Goal: Task Accomplishment & Management: Use online tool/utility

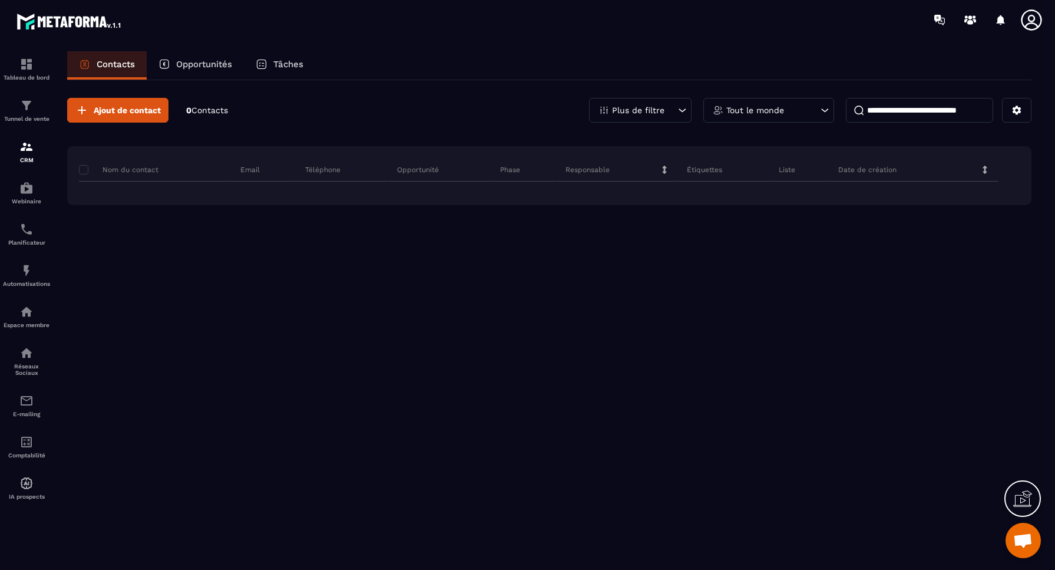
scroll to position [3928, 0]
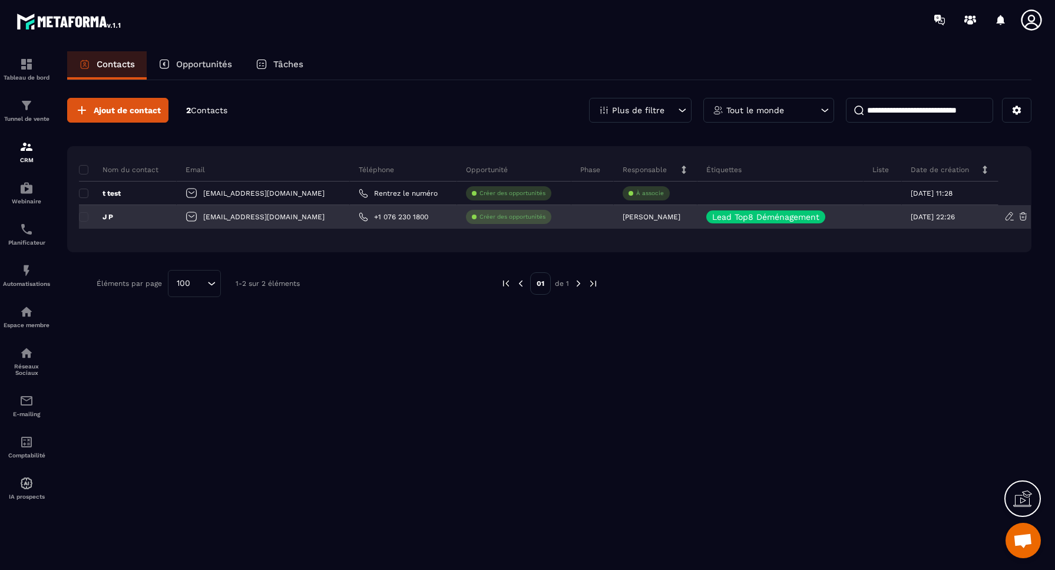
drag, startPoint x: 86, startPoint y: 217, endPoint x: 87, endPoint y: 205, distance: 11.8
click at [86, 216] on span at bounding box center [83, 216] width 9 height 9
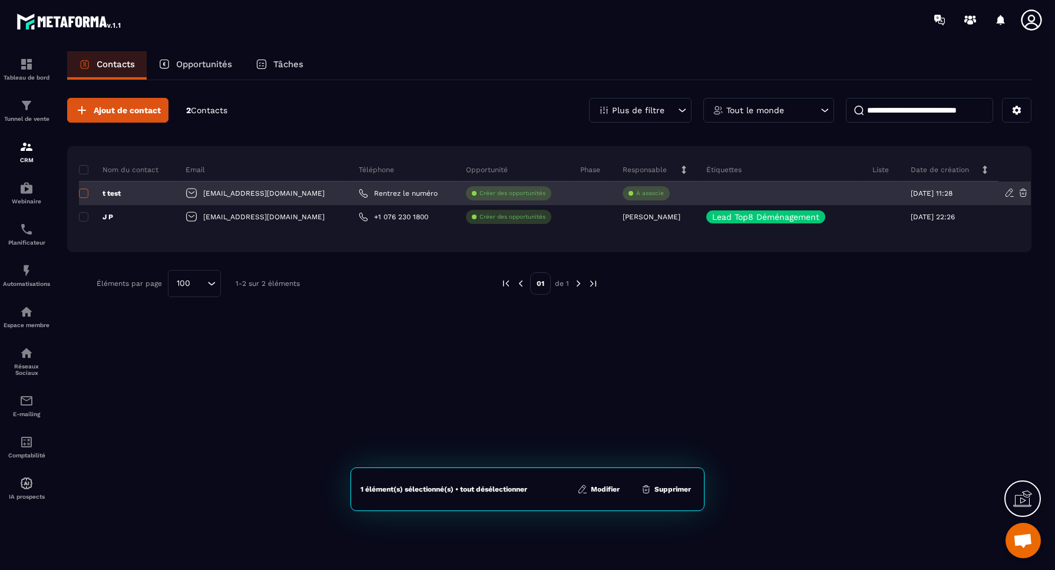
click at [85, 194] on span at bounding box center [83, 192] width 9 height 9
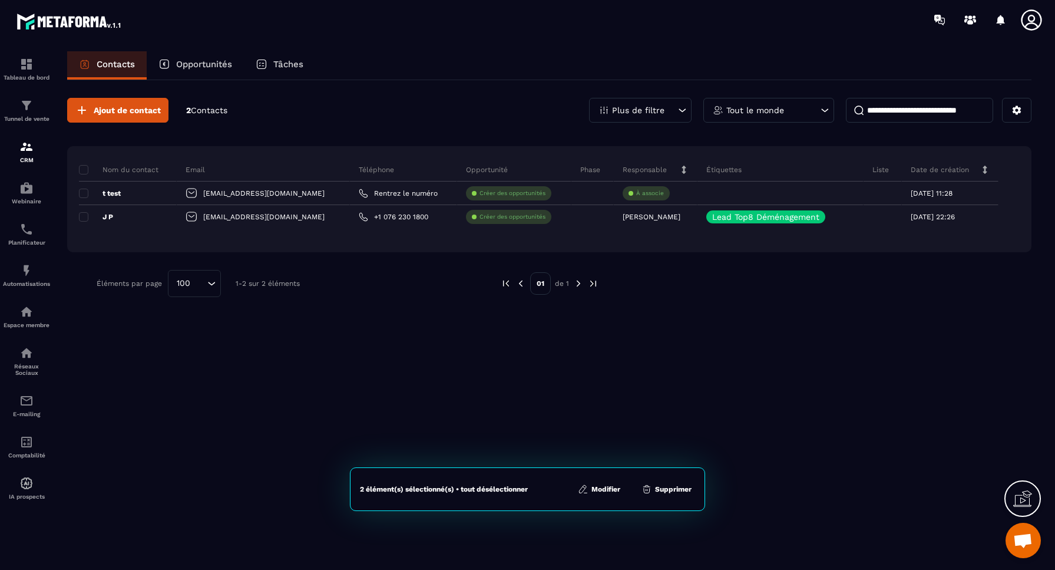
click at [674, 491] on button "Supprimer" at bounding box center [666, 489] width 57 height 12
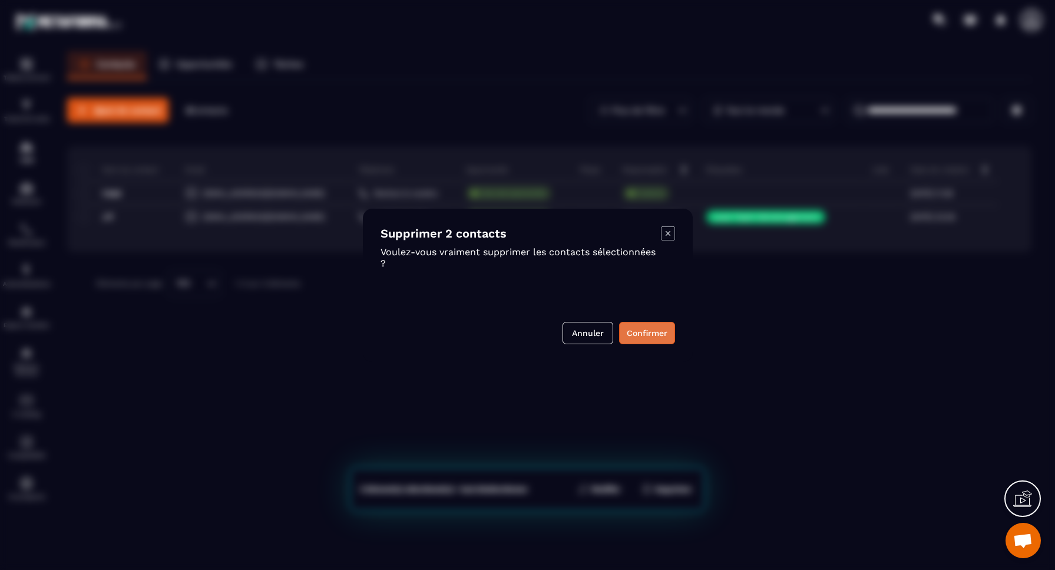
click at [644, 330] on button "Confirmer" at bounding box center [647, 333] width 56 height 22
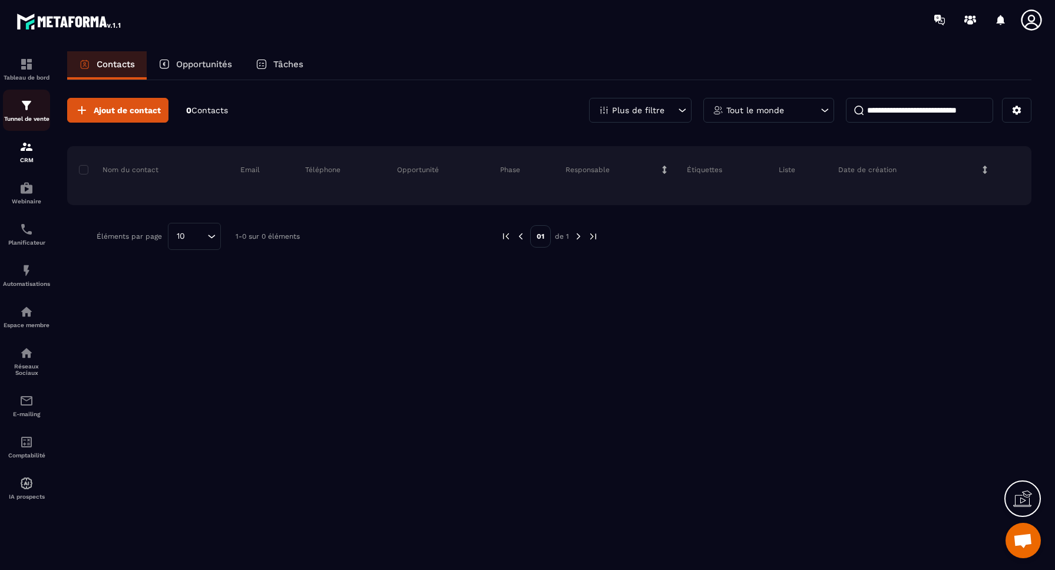
click at [31, 110] on img at bounding box center [26, 105] width 14 height 14
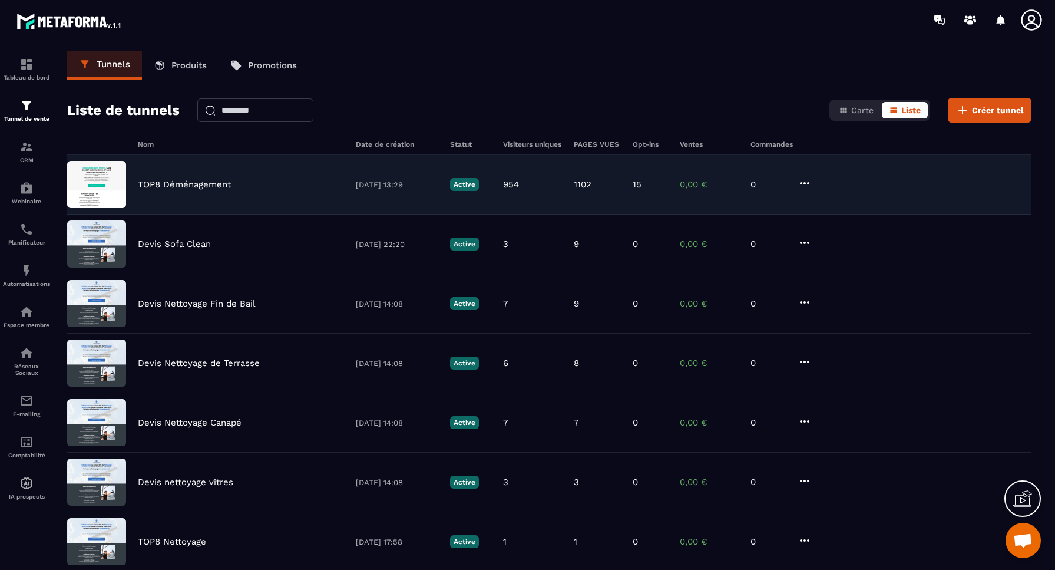
click at [187, 184] on p "TOP8 Déménagement" at bounding box center [184, 184] width 93 height 11
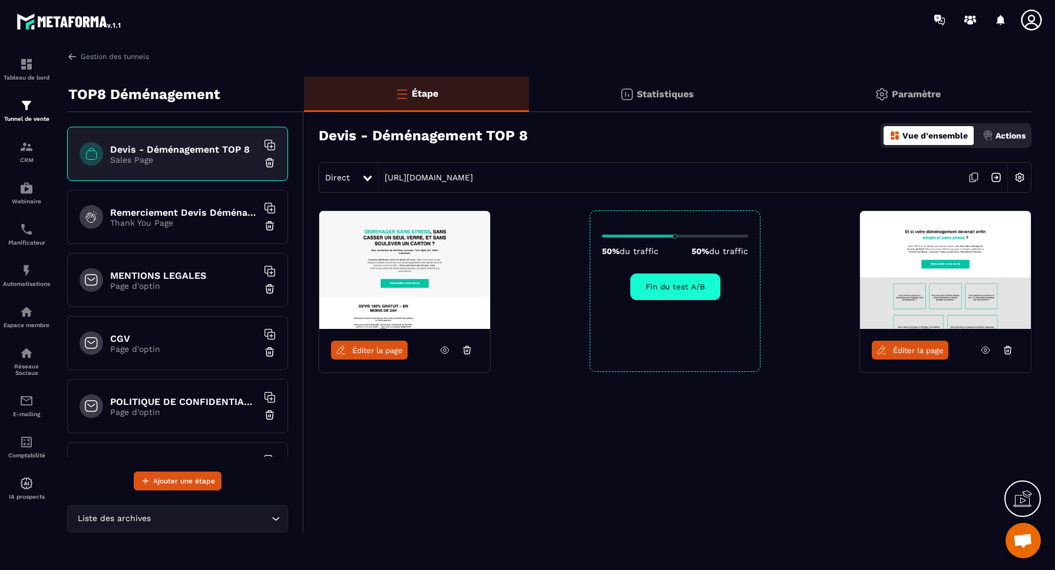
click at [379, 350] on span "Éditer la page" at bounding box center [377, 350] width 51 height 9
